Goal: Task Accomplishment & Management: Manage account settings

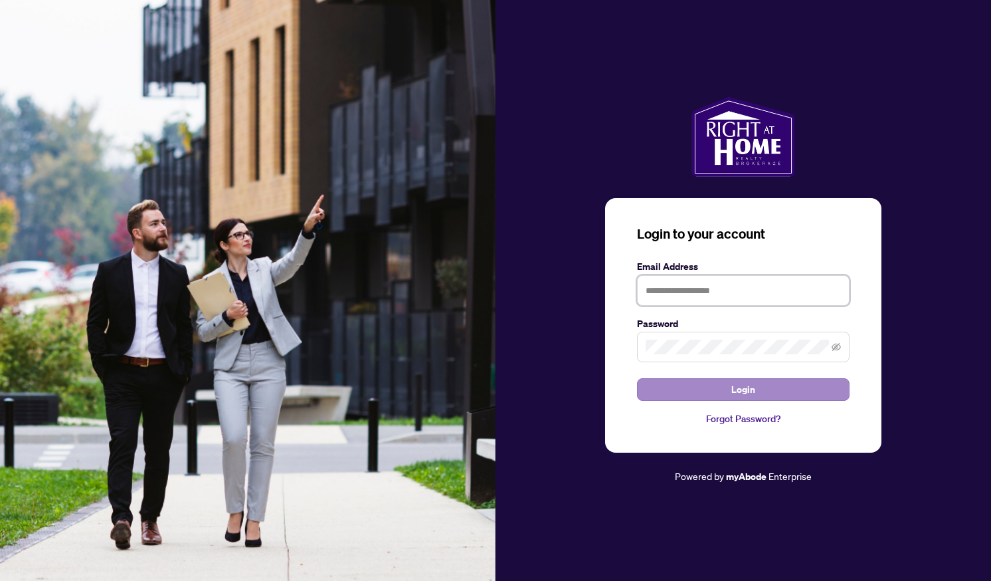
type input "**********"
click at [738, 384] on span "Login" at bounding box center [744, 389] width 24 height 21
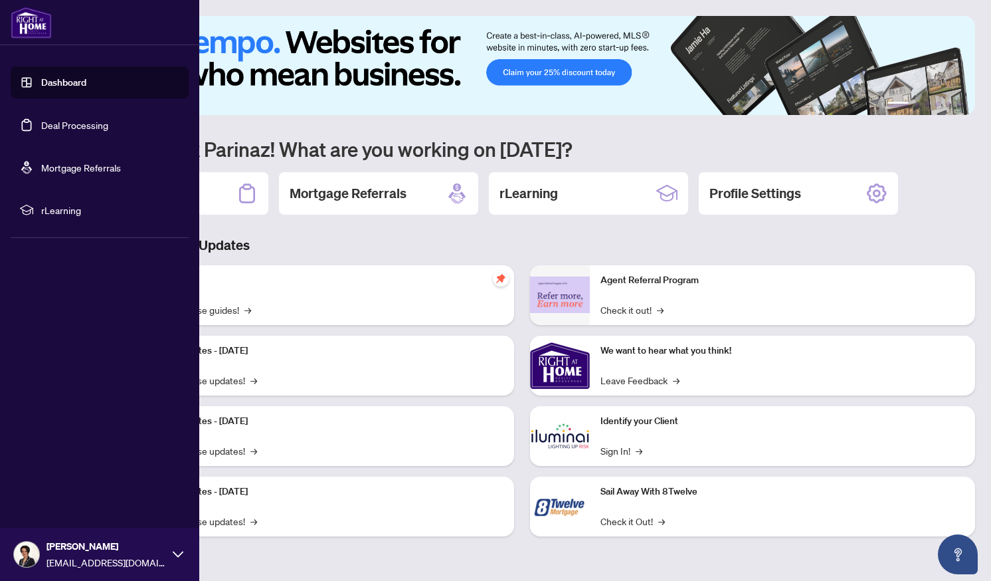
click at [41, 122] on link "Deal Processing" at bounding box center [74, 125] width 67 height 12
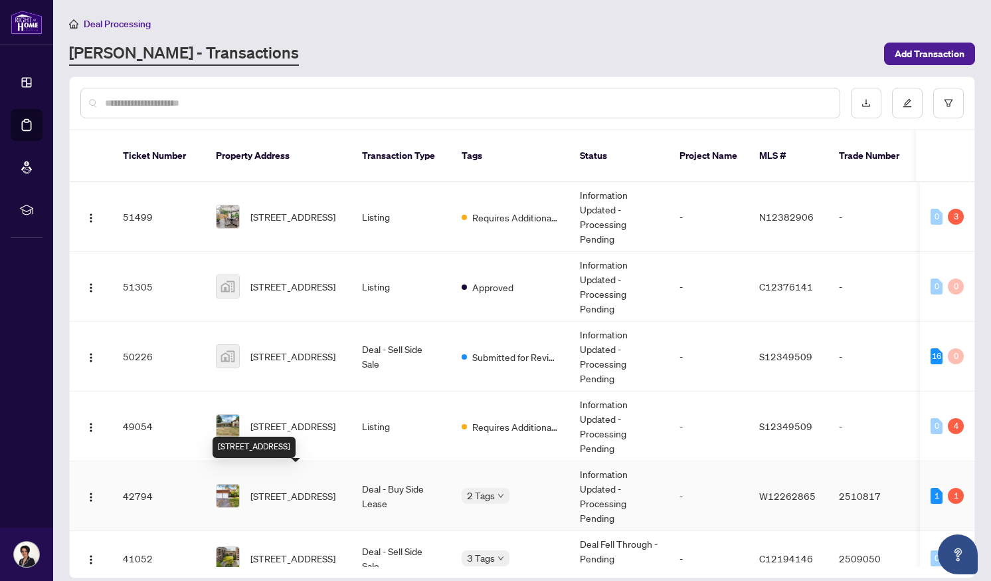
click at [262, 488] on span "[STREET_ADDRESS]" at bounding box center [293, 495] width 85 height 15
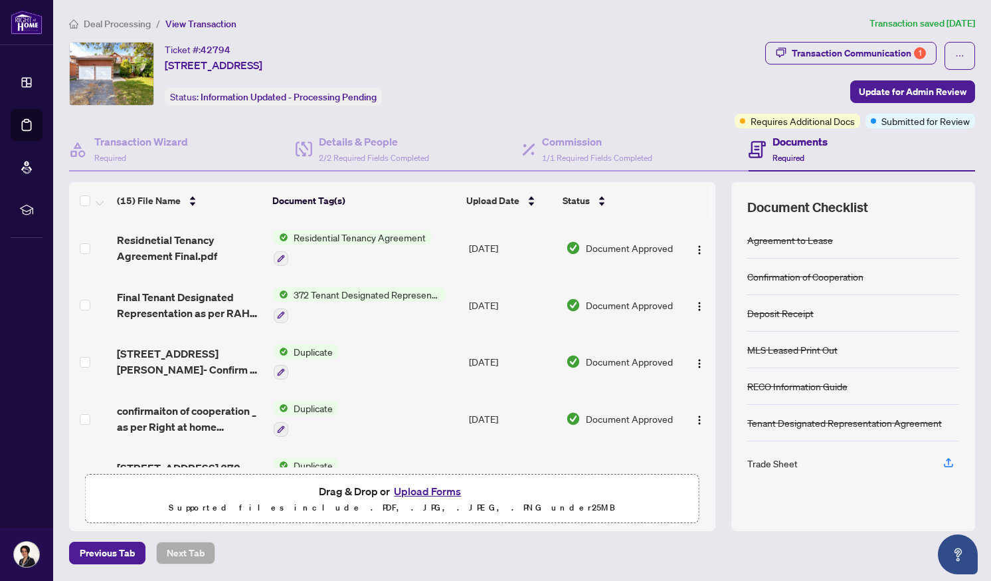
click at [777, 465] on div "Trade Sheet" at bounding box center [773, 463] width 51 height 15
click at [949, 466] on icon "button" at bounding box center [949, 463] width 12 height 12
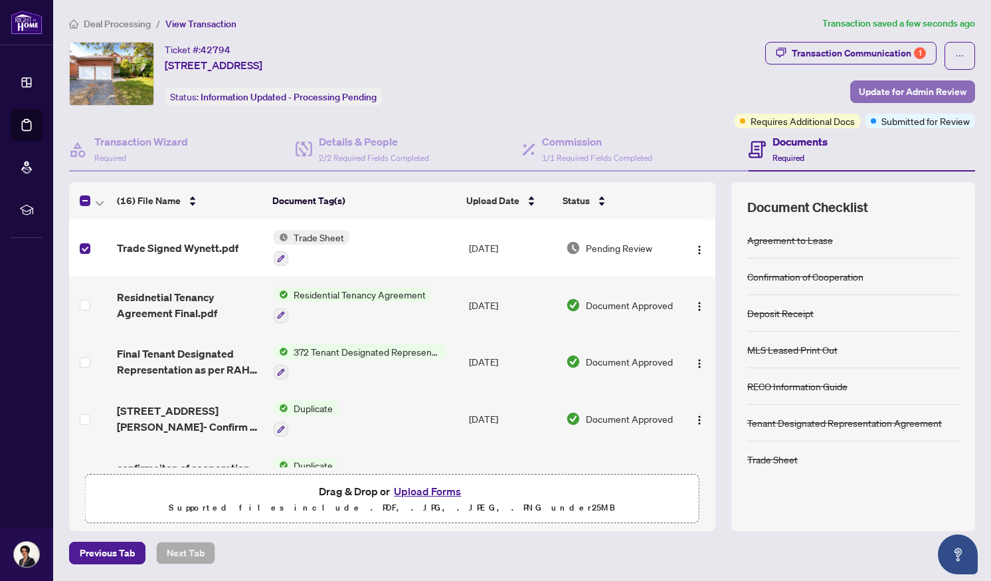
click at [899, 86] on span "Update for Admin Review" at bounding box center [913, 91] width 108 height 21
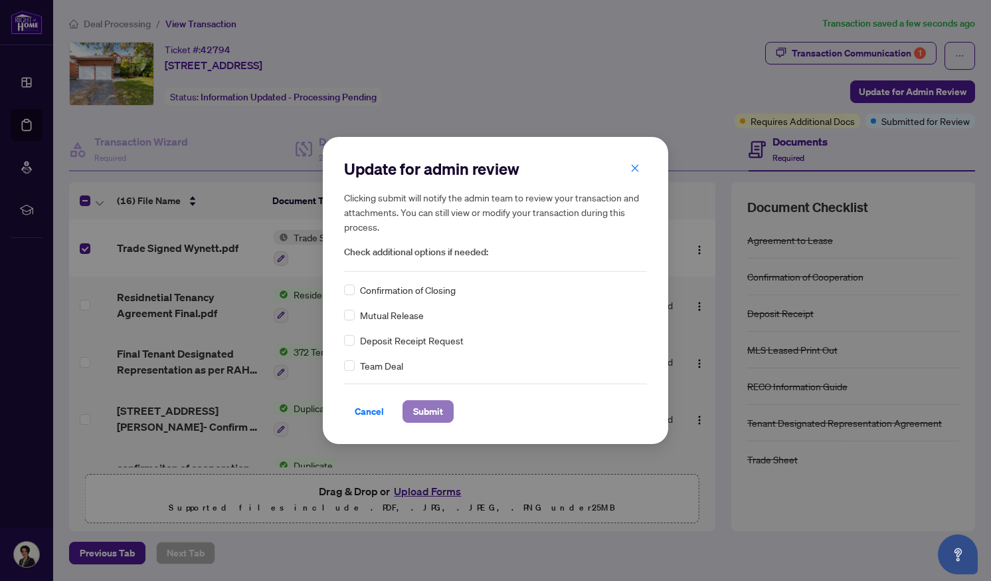
click at [439, 408] on span "Submit" at bounding box center [428, 411] width 30 height 21
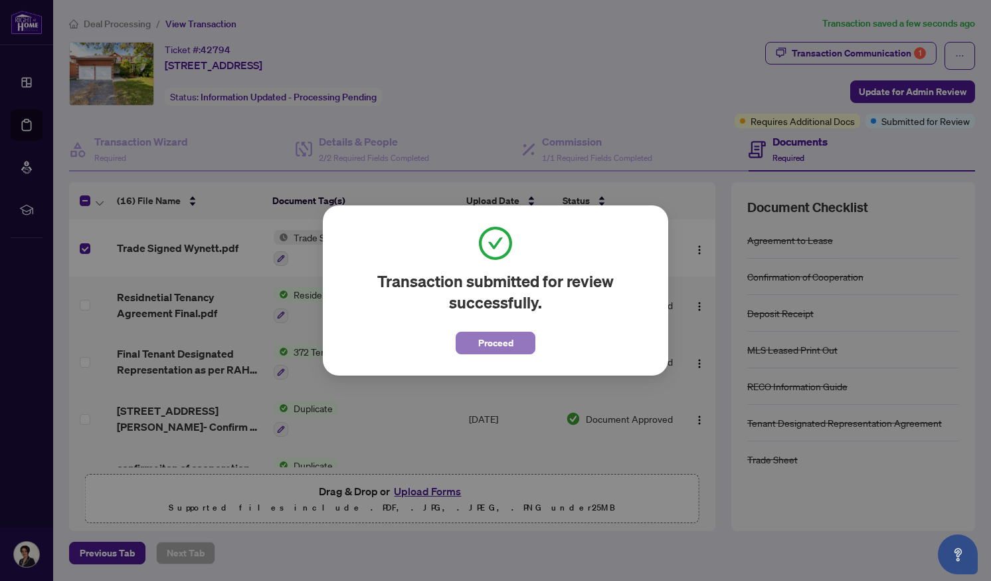
click at [488, 344] on span "Proceed" at bounding box center [495, 342] width 35 height 21
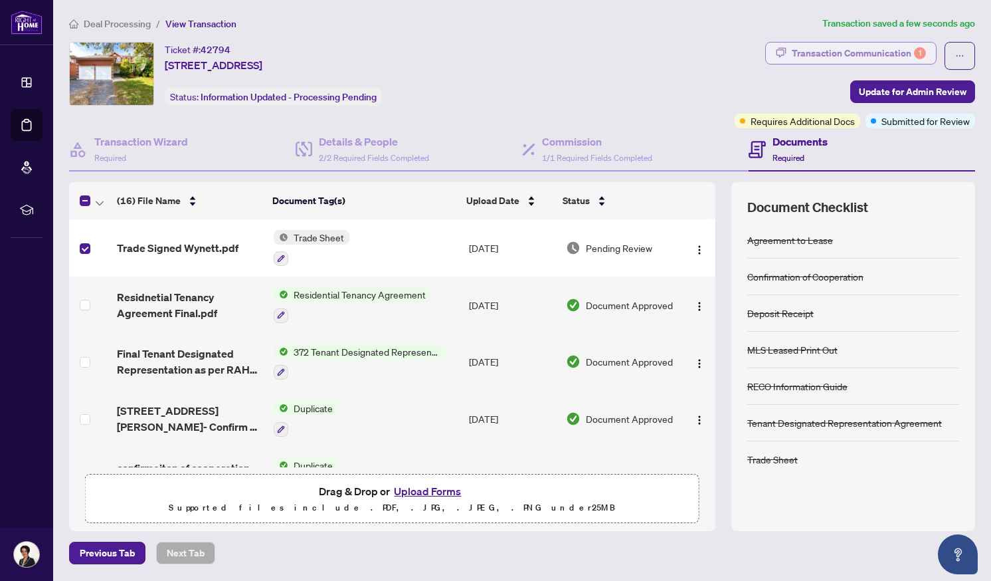
click at [812, 52] on div "Transaction Communication 1" at bounding box center [859, 53] width 134 height 21
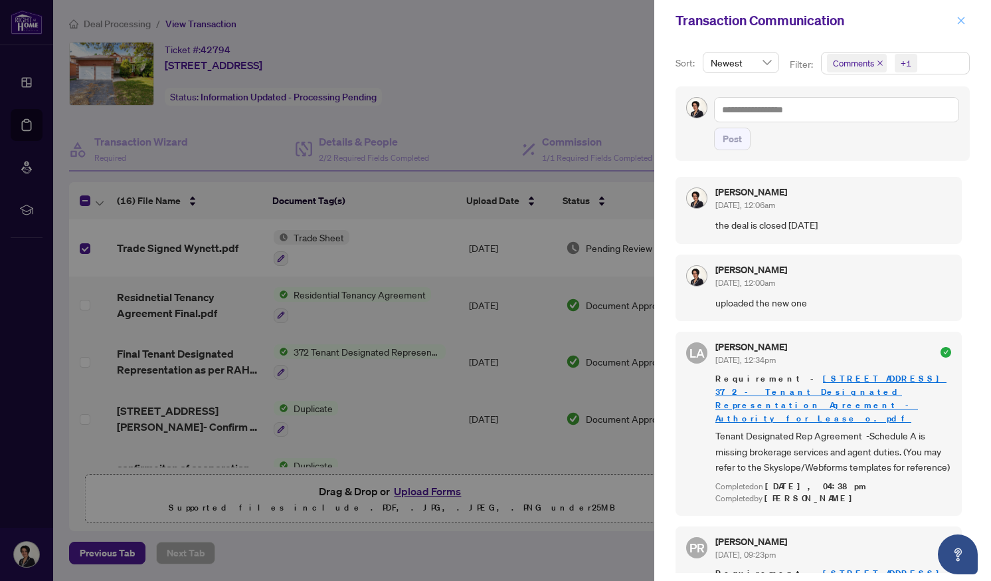
click at [960, 19] on icon "close" at bounding box center [961, 20] width 7 height 7
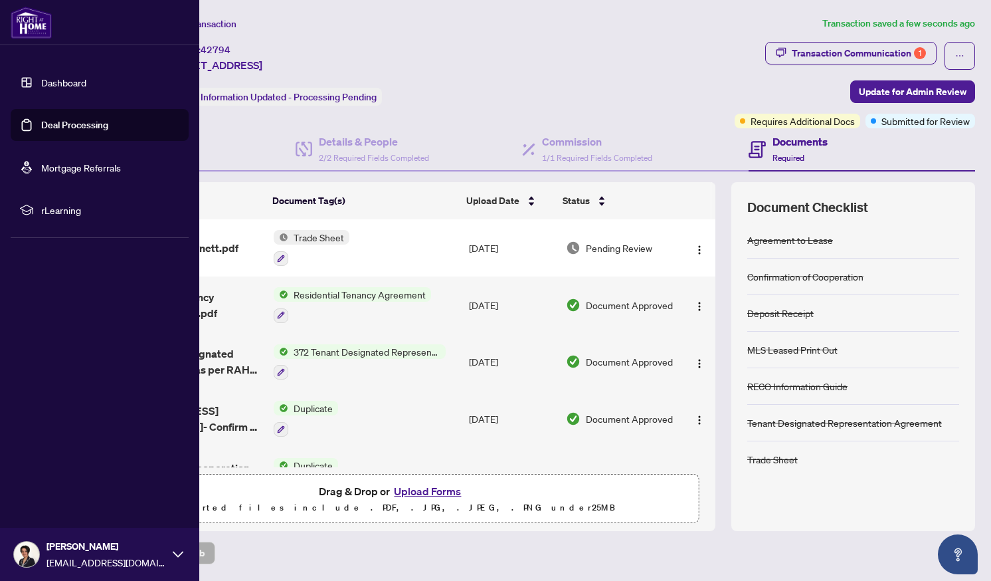
click at [41, 131] on link "Deal Processing" at bounding box center [74, 125] width 67 height 12
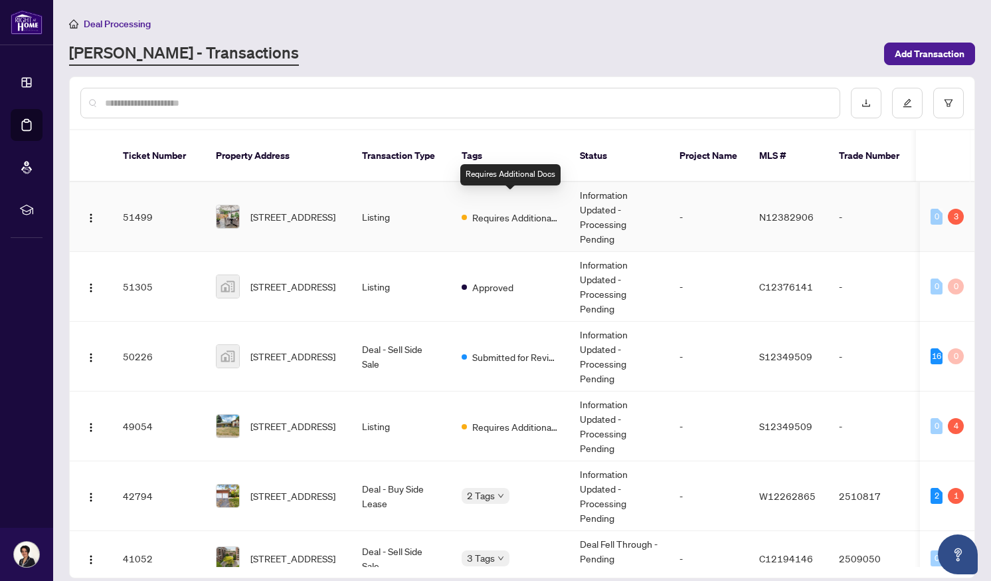
click at [512, 210] on span "Requires Additional Docs" at bounding box center [515, 217] width 86 height 15
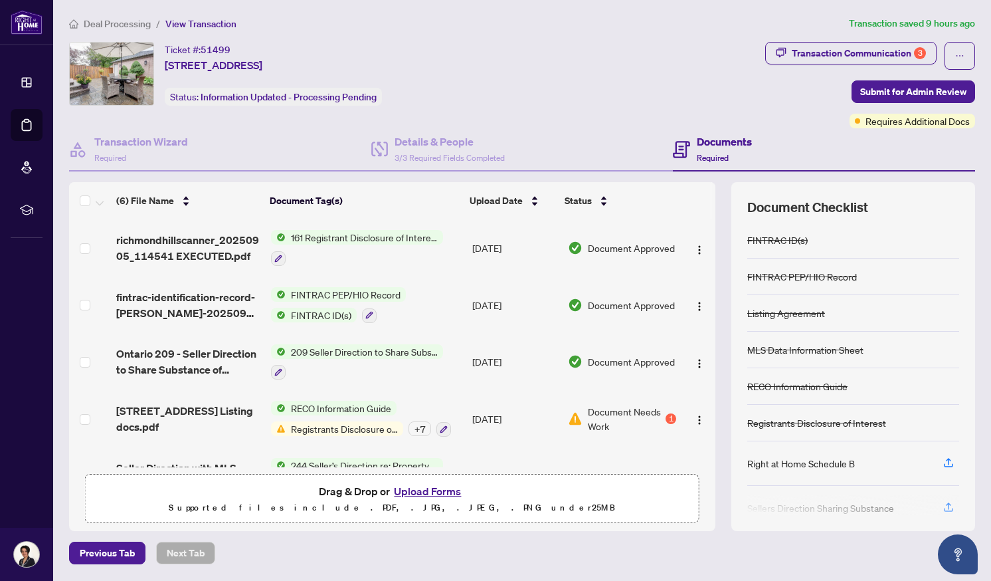
click at [710, 447] on td at bounding box center [699, 475] width 34 height 57
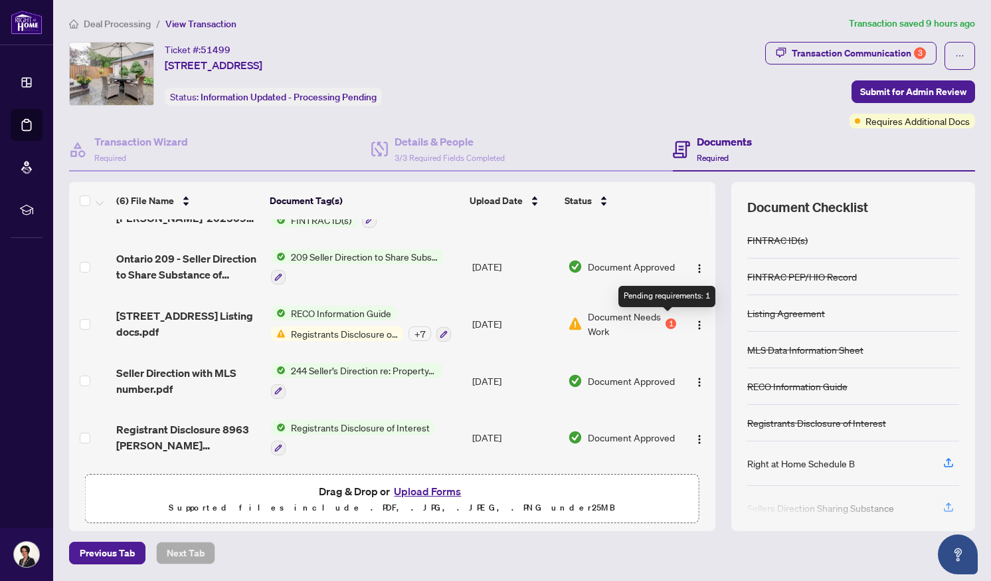
click at [671, 320] on div "1" at bounding box center [671, 323] width 11 height 11
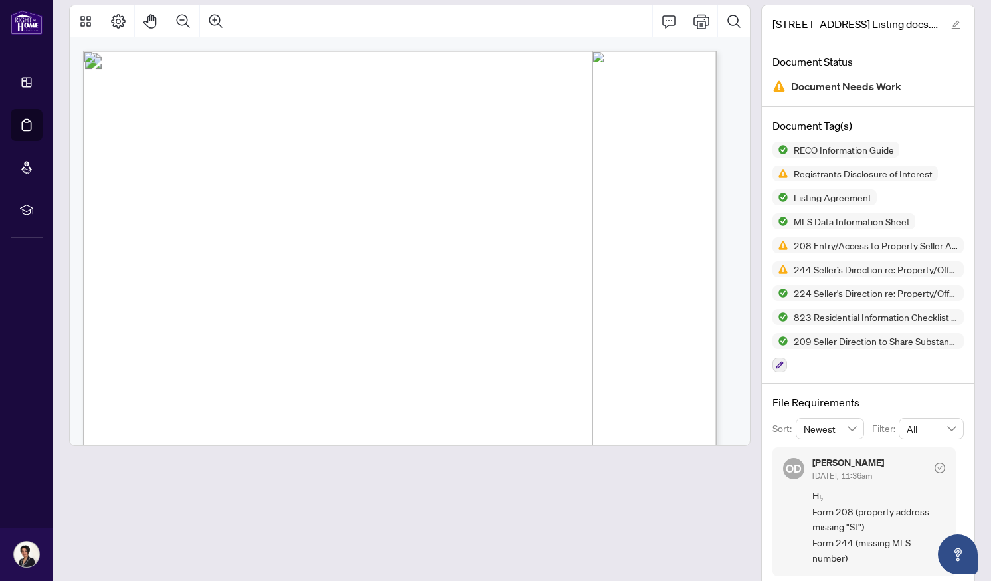
scroll to position [95, 0]
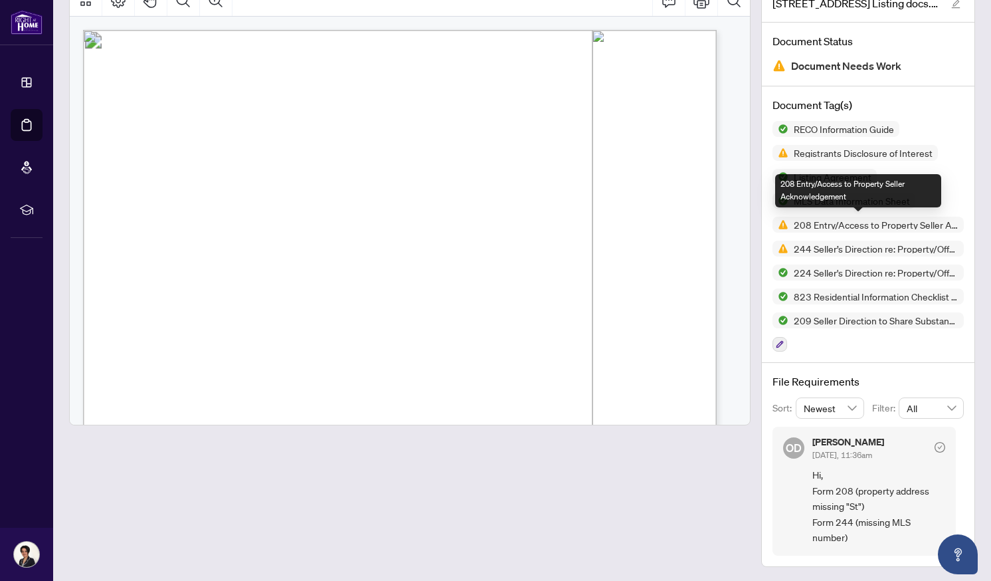
click at [907, 223] on span "208 Entry/Access to Property Seller Acknowledgement" at bounding box center [876, 224] width 175 height 9
click at [789, 227] on span "208 Entry/Access to Property Seller Acknowledgement" at bounding box center [876, 224] width 175 height 9
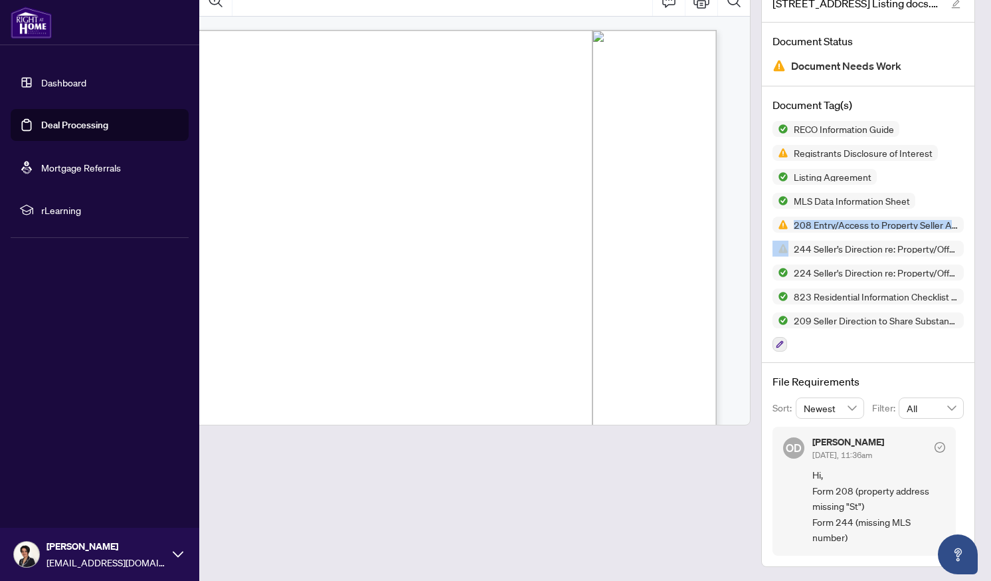
click at [60, 127] on link "Deal Processing" at bounding box center [74, 125] width 67 height 12
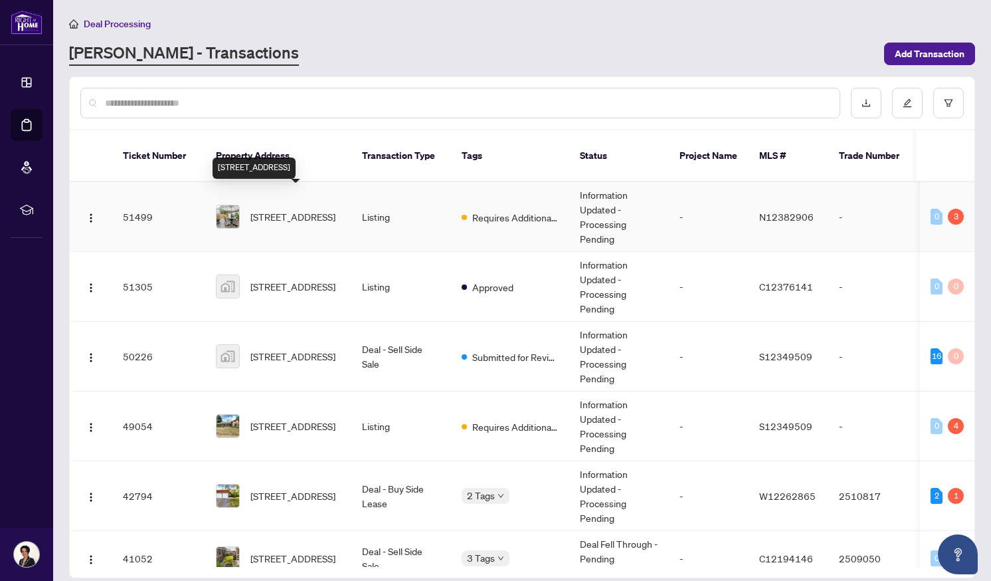
click at [300, 209] on span "[STREET_ADDRESS]" at bounding box center [293, 216] width 85 height 15
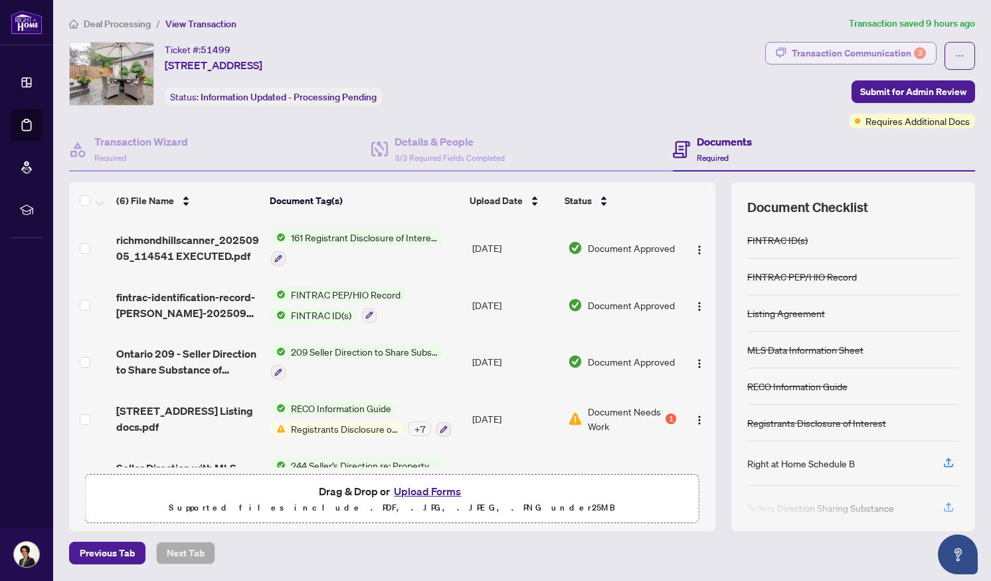
click at [843, 49] on div "Transaction Communication 3" at bounding box center [859, 53] width 134 height 21
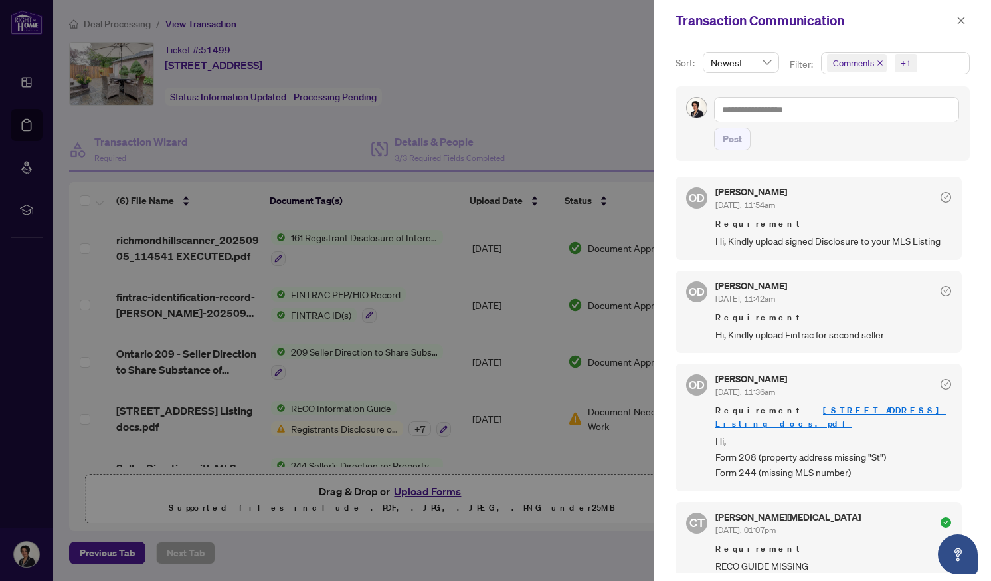
click at [366, 428] on div at bounding box center [495, 290] width 991 height 581
click at [330, 405] on div at bounding box center [495, 290] width 991 height 581
click at [595, 409] on div at bounding box center [495, 290] width 991 height 581
click at [583, 104] on div at bounding box center [495, 290] width 991 height 581
click at [954, 20] on button "button" at bounding box center [961, 21] width 17 height 16
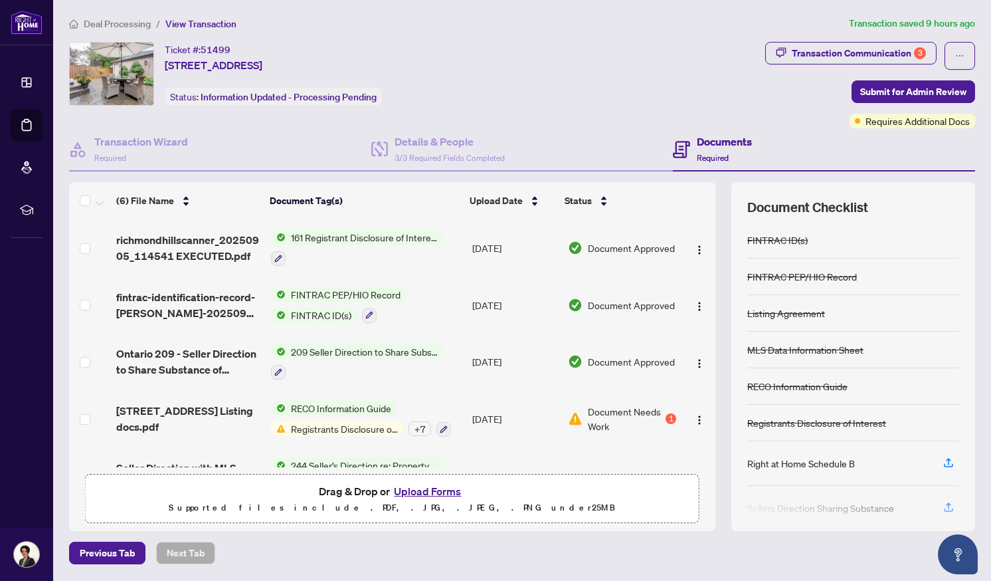
click at [334, 426] on span "Registrants Disclosure of Interest" at bounding box center [345, 428] width 118 height 15
click at [201, 414] on span "[STREET_ADDRESS] Listing docs.pdf" at bounding box center [188, 419] width 144 height 32
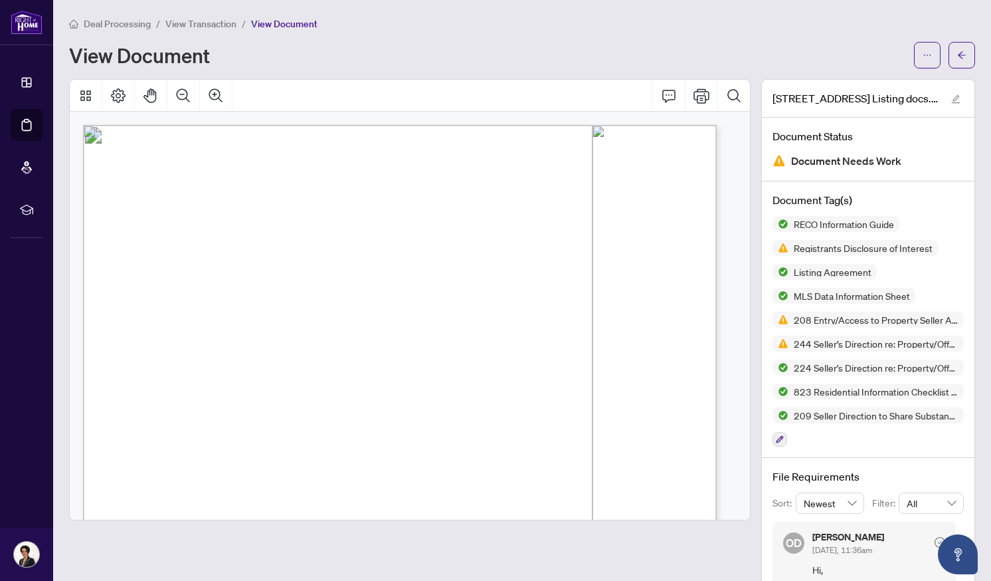
click at [586, 237] on span "Working with a real estate agent:" at bounding box center [363, 255] width 467 height 37
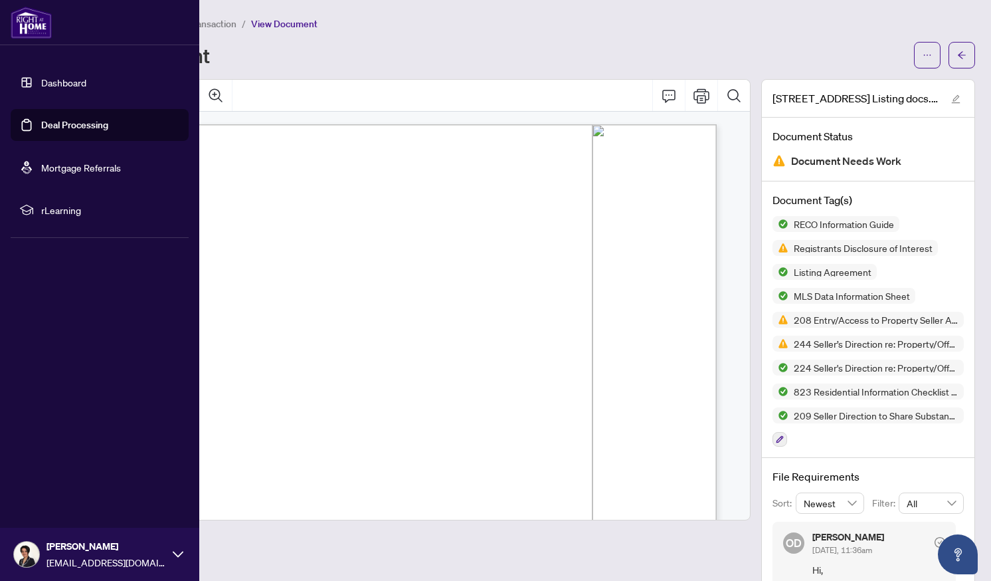
click at [41, 128] on link "Deal Processing" at bounding box center [74, 125] width 67 height 12
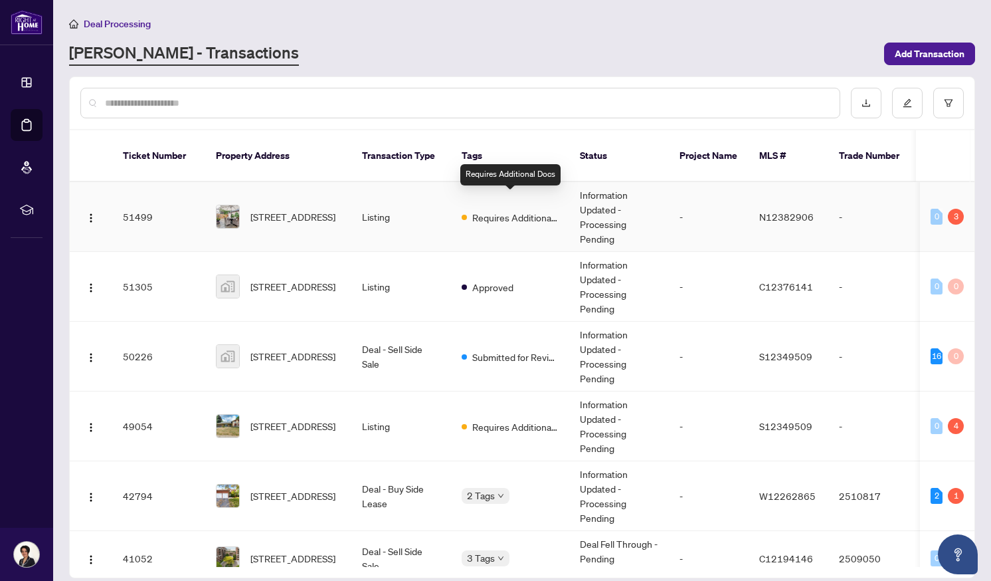
click at [502, 210] on span "Requires Additional Docs" at bounding box center [515, 217] width 86 height 15
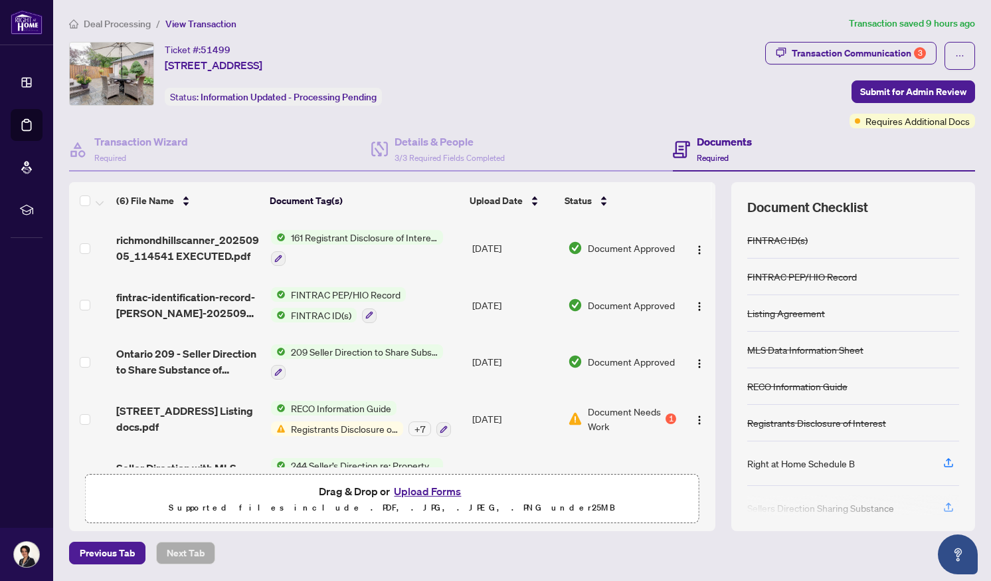
click at [372, 243] on span "161 Registrant Disclosure of Interest - Disposition ofProperty" at bounding box center [364, 237] width 157 height 15
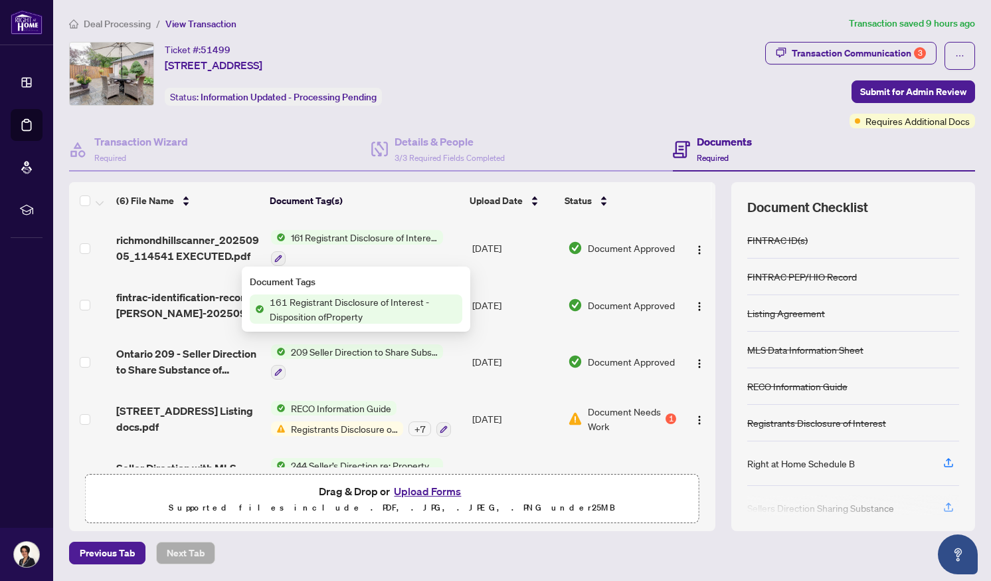
click at [379, 235] on span "161 Registrant Disclosure of Interest - Disposition ofProperty" at bounding box center [364, 237] width 157 height 15
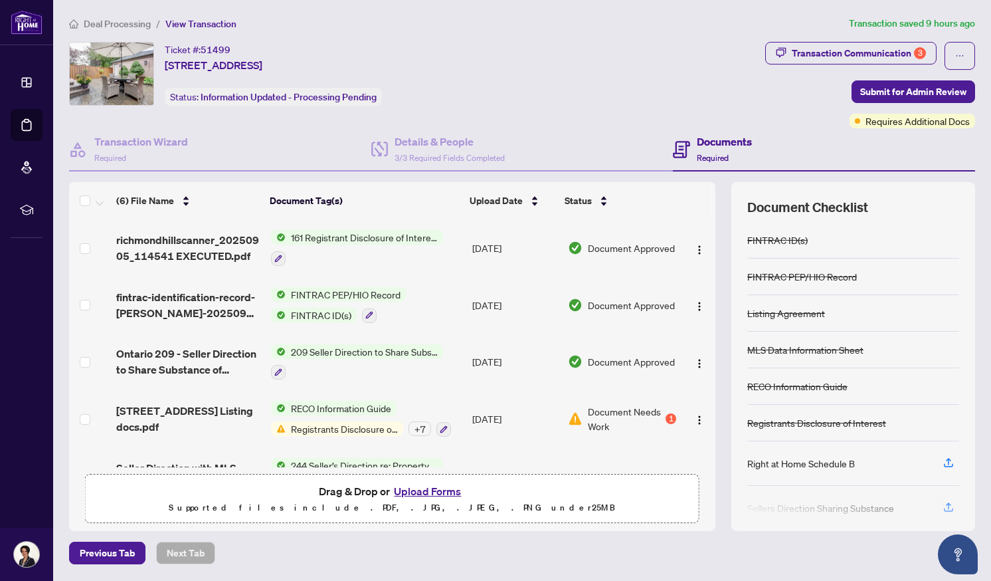
click at [379, 235] on span "161 Registrant Disclosure of Interest - Disposition ofProperty" at bounding box center [364, 237] width 157 height 15
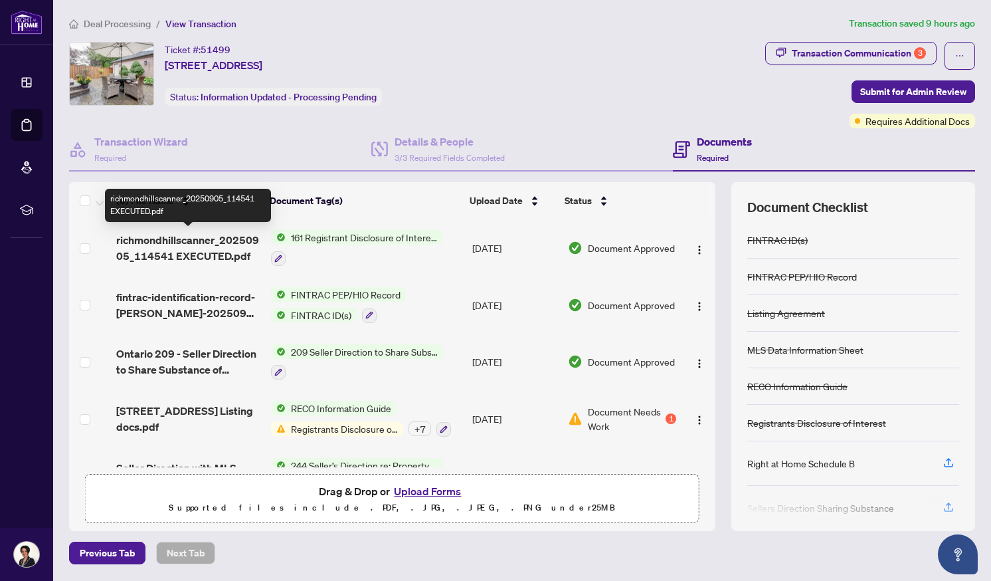
click at [192, 238] on span "richmondhillscanner_20250905_114541 EXECUTED.pdf" at bounding box center [188, 248] width 144 height 32
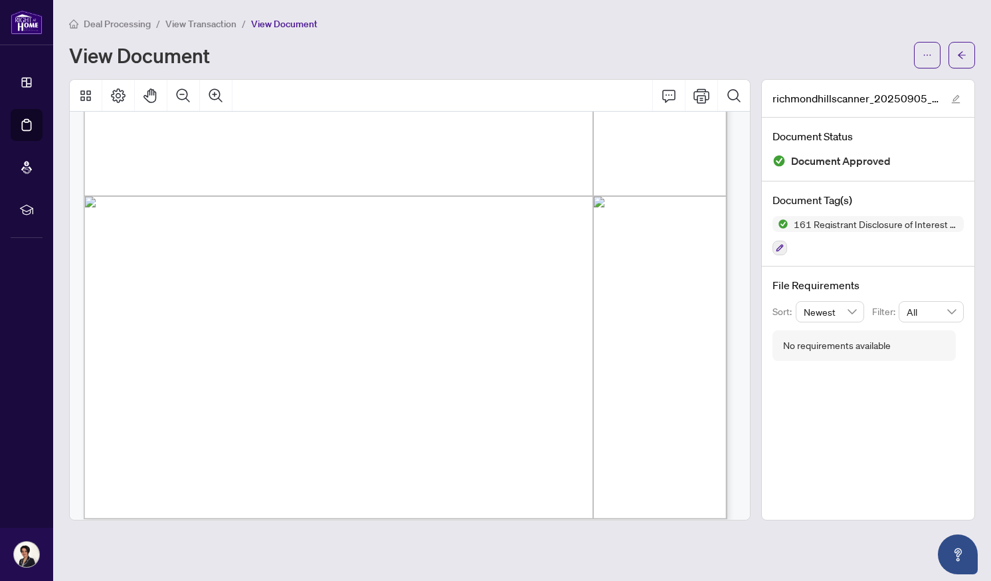
scroll to position [461, 0]
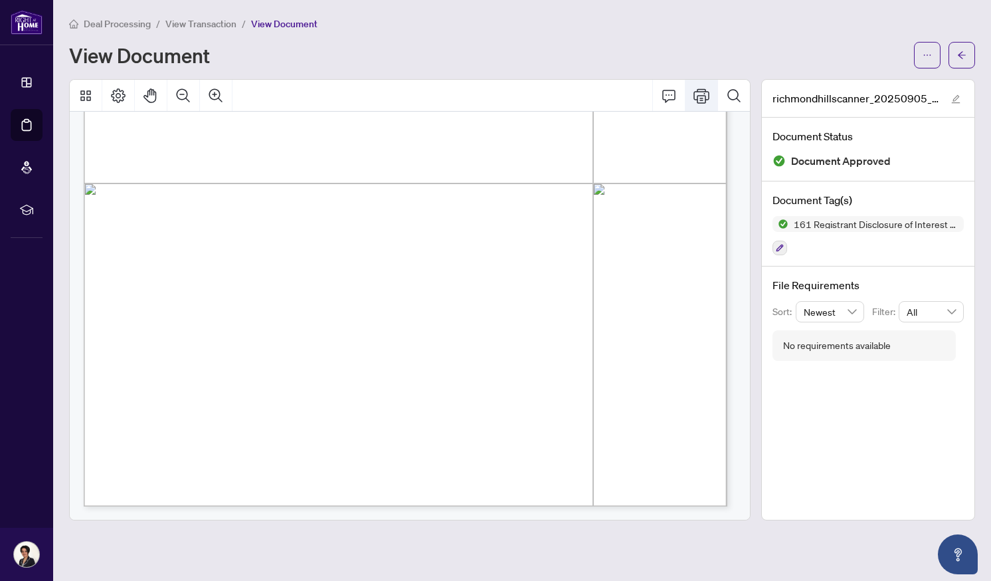
click at [705, 98] on icon "Print" at bounding box center [702, 96] width 16 height 16
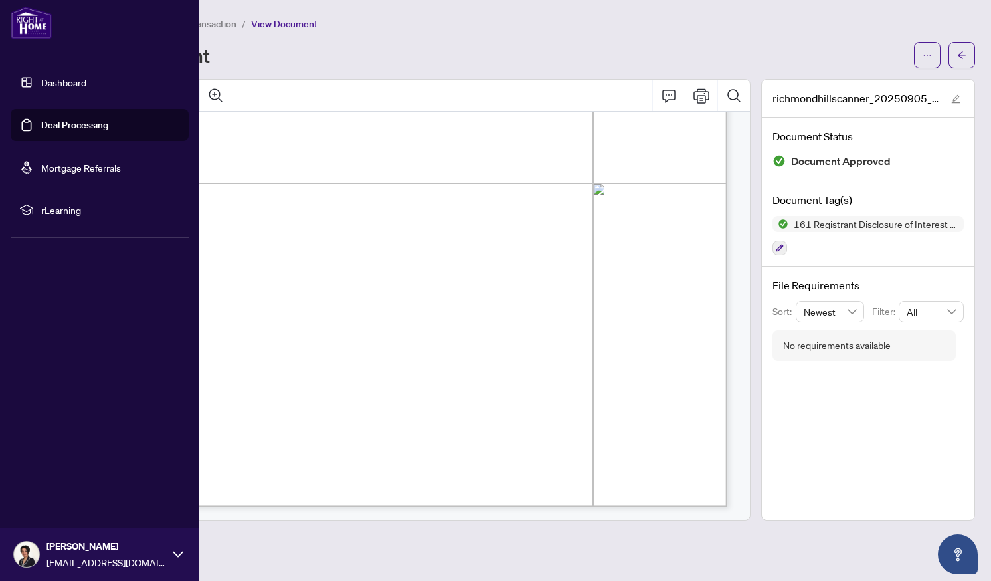
click at [56, 131] on link "Deal Processing" at bounding box center [74, 125] width 67 height 12
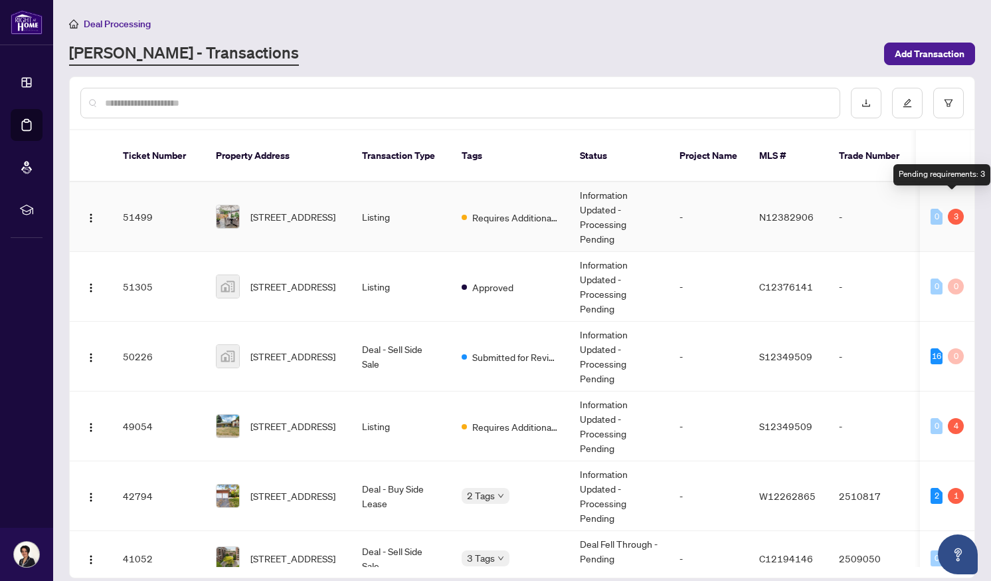
click at [950, 209] on div "3" at bounding box center [956, 217] width 16 height 16
click at [597, 194] on td "Information Updated - Processing Pending" at bounding box center [620, 217] width 100 height 70
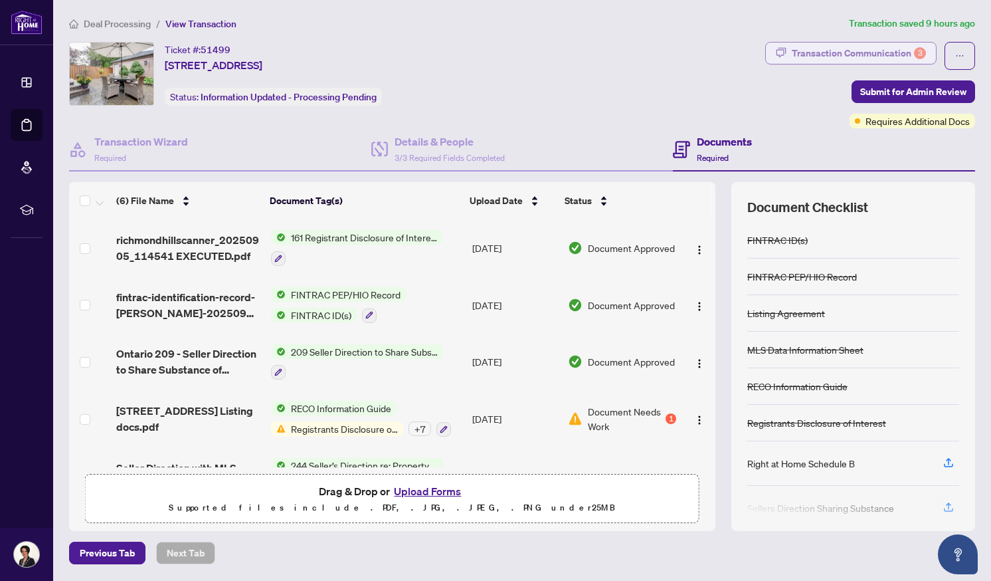
click at [868, 49] on div "Transaction Communication 3" at bounding box center [859, 53] width 134 height 21
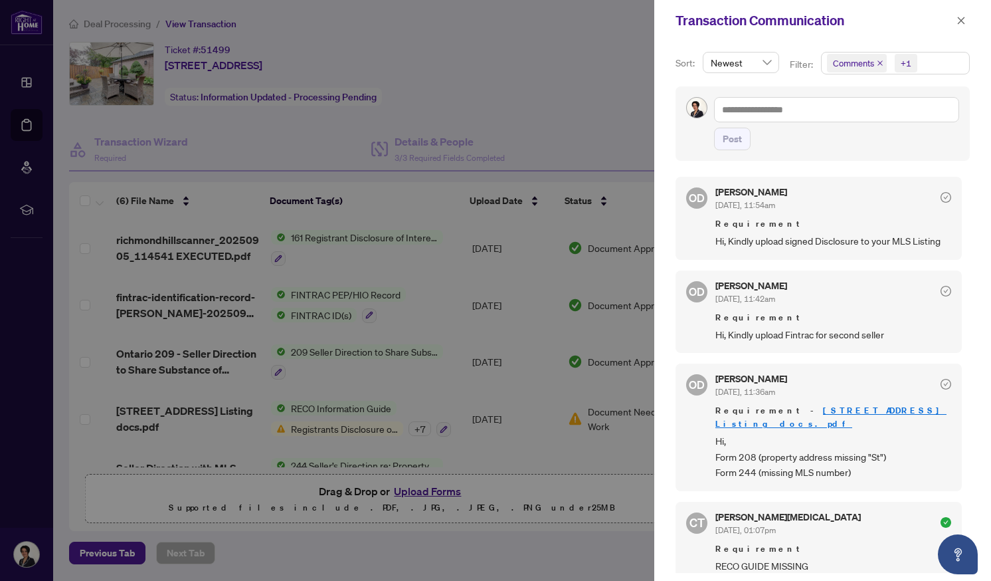
click at [595, 126] on div at bounding box center [495, 290] width 991 height 581
click at [941, 381] on icon "check-circle" at bounding box center [946, 384] width 11 height 11
click at [474, 86] on div at bounding box center [495, 290] width 991 height 581
